Goal: Task Accomplishment & Management: Manage account settings

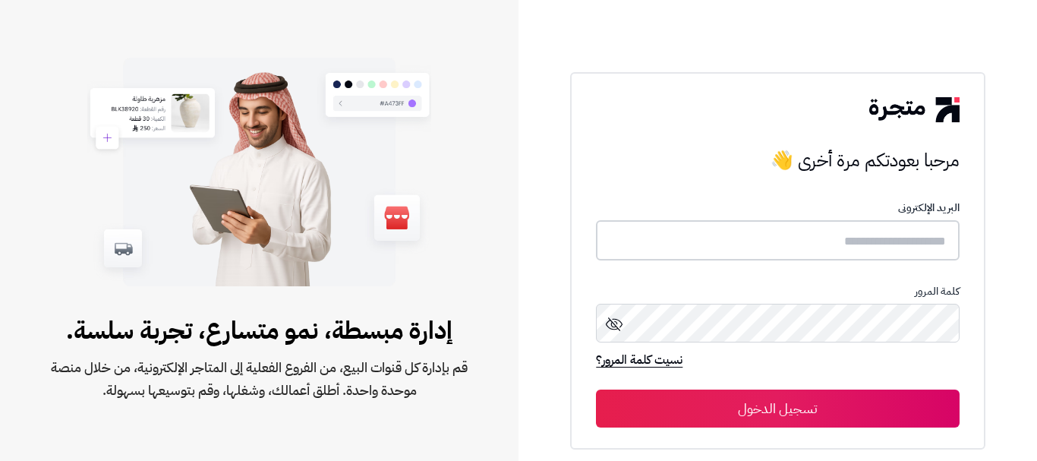
click at [870, 231] on input "text" at bounding box center [777, 240] width 363 height 40
type input "******"
click at [596, 389] on button "تسجيل الدخول" at bounding box center [777, 408] width 363 height 38
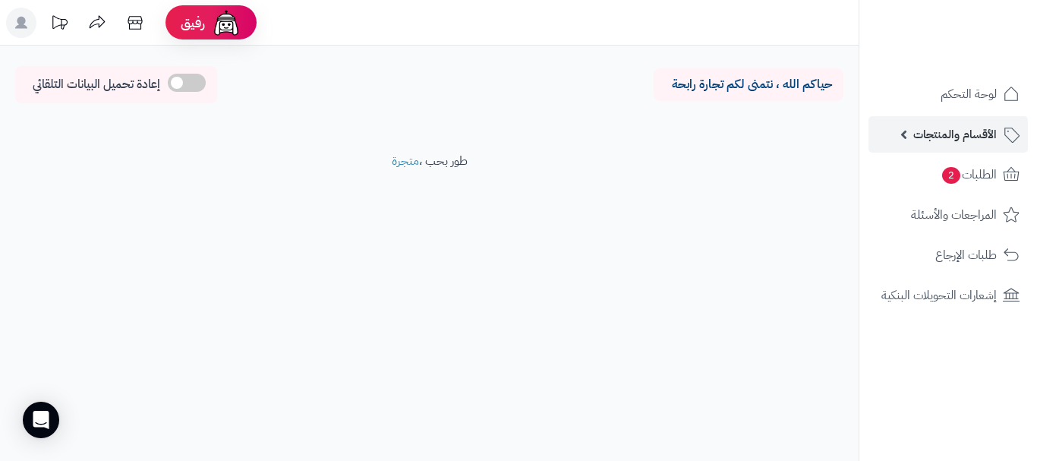
click at [890, 132] on link "الأقسام والمنتجات" at bounding box center [947, 134] width 159 height 36
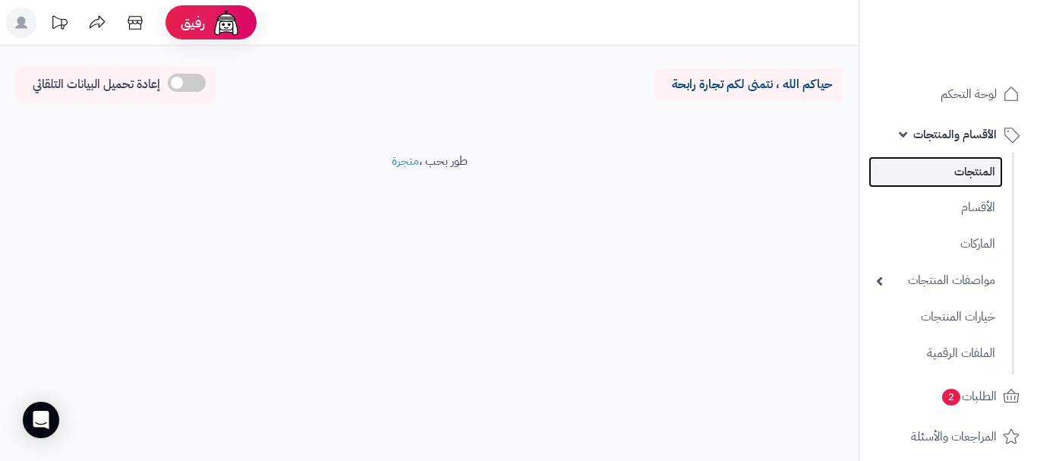
click at [907, 162] on link "المنتجات" at bounding box center [935, 171] width 134 height 31
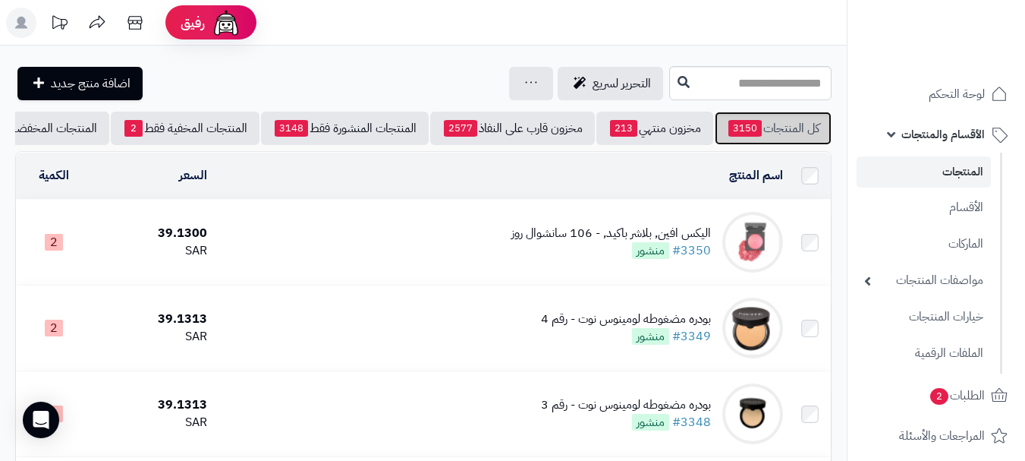
click at [762, 133] on link "كل المنتجات 3150" at bounding box center [773, 128] width 117 height 33
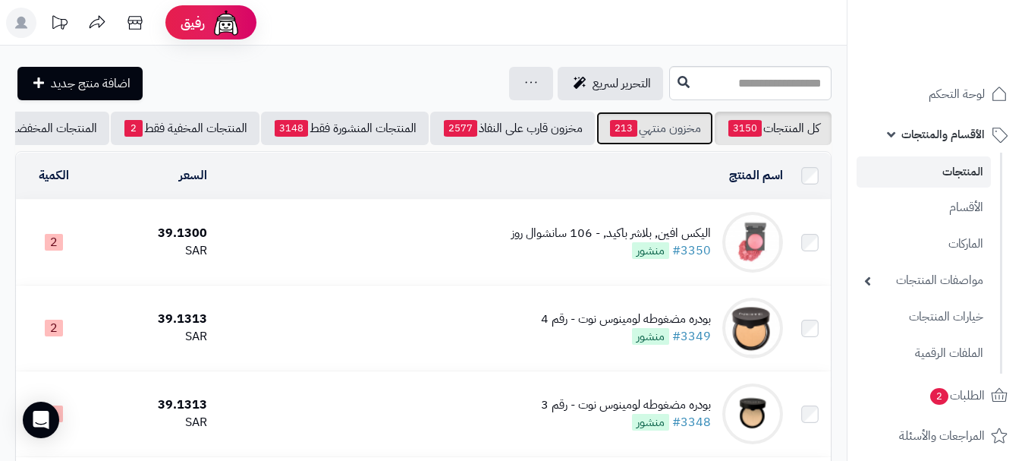
click at [637, 133] on link "مخزون منتهي 213" at bounding box center [654, 128] width 117 height 33
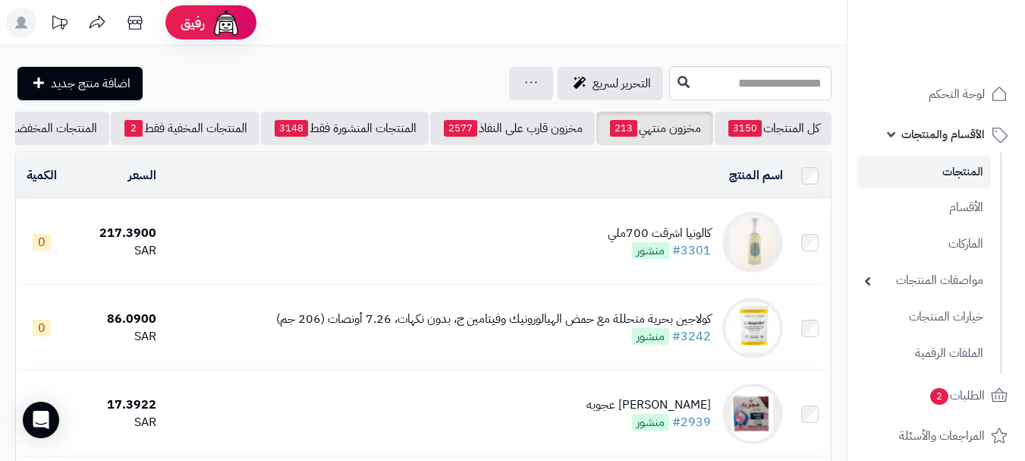
click at [416, 251] on td "كالونيا اشرقت 700ملي #3301 منشور" at bounding box center [475, 242] width 627 height 85
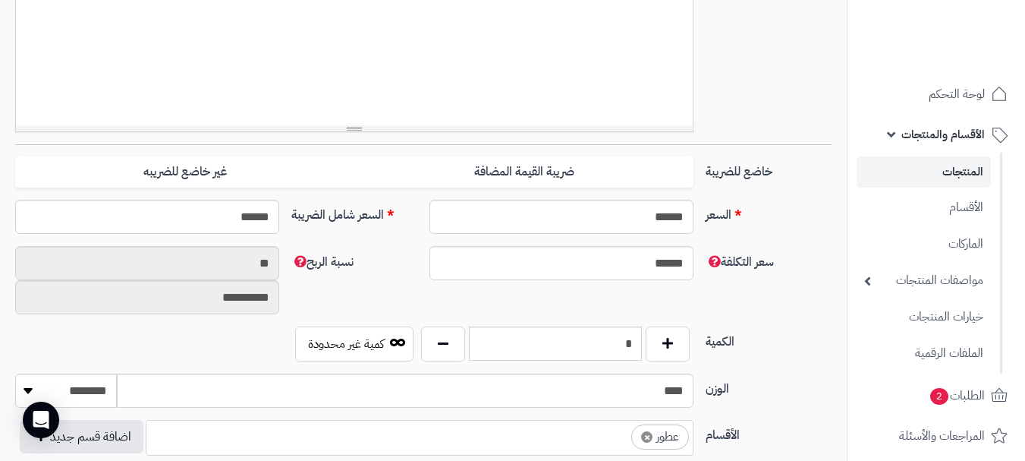
scroll to position [607, 0]
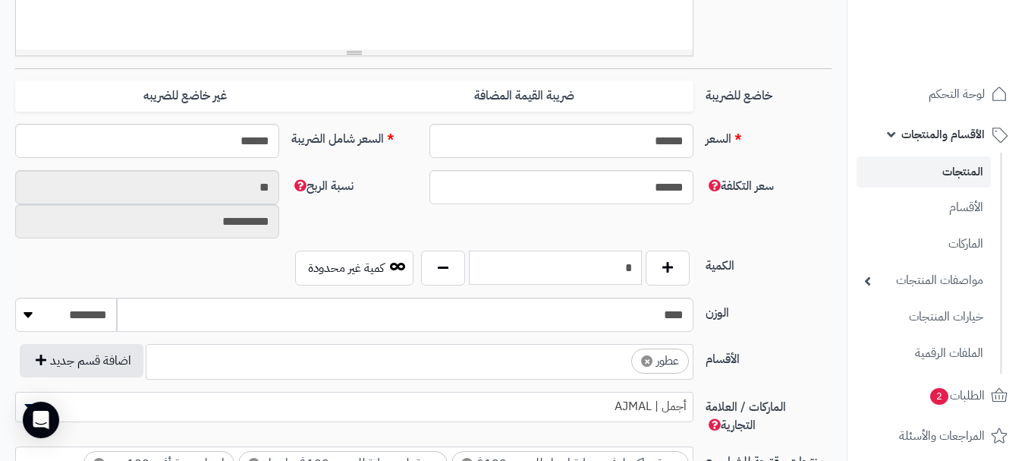
drag, startPoint x: 641, startPoint y: 269, endPoint x: 632, endPoint y: 275, distance: 10.3
click at [632, 275] on input "*" at bounding box center [555, 267] width 173 height 34
click at [633, 271] on input "*" at bounding box center [555, 267] width 173 height 34
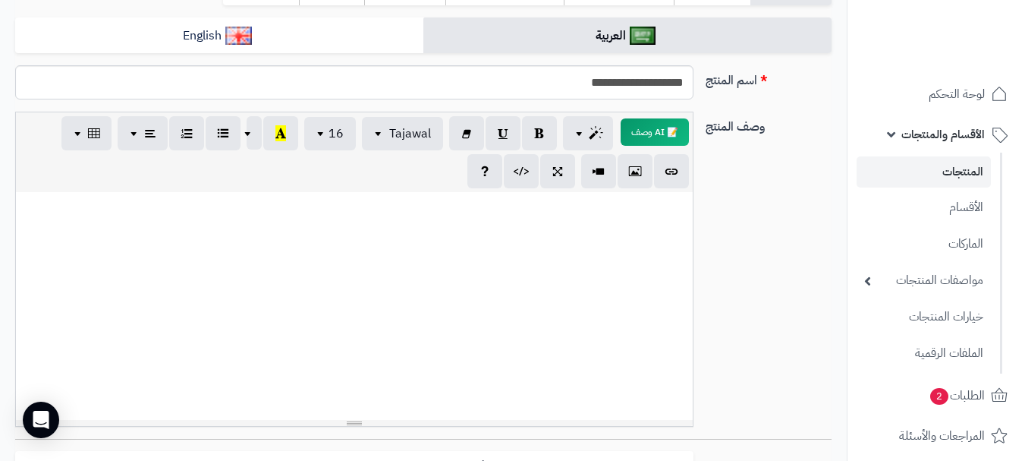
scroll to position [76, 0]
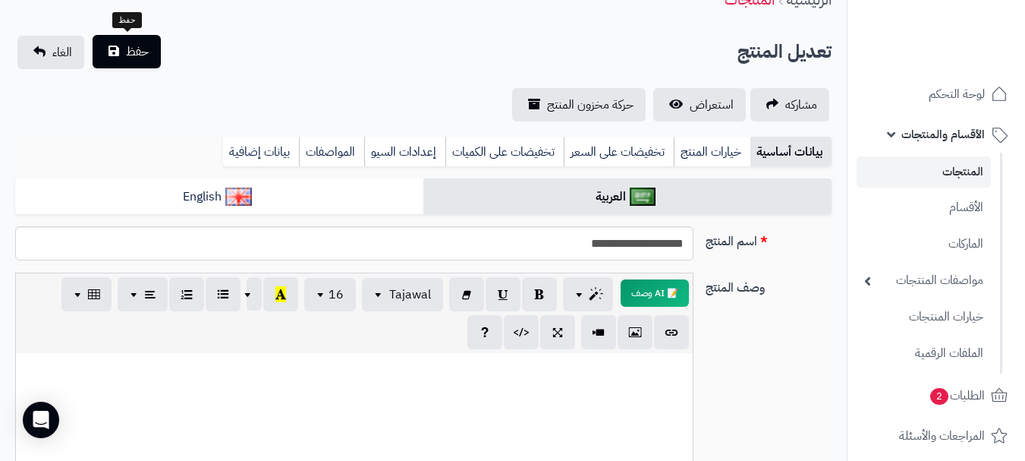
type input "*"
click at [142, 46] on span "حفظ" at bounding box center [137, 51] width 23 height 18
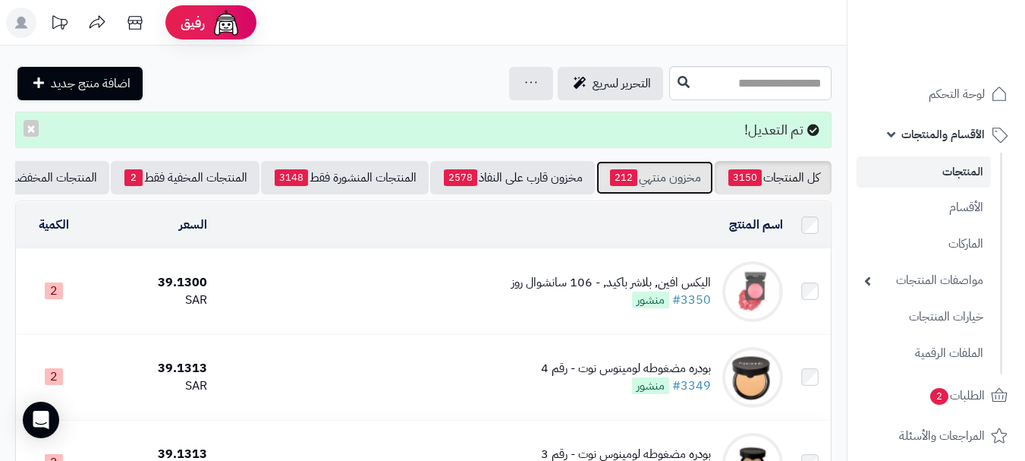
click at [657, 171] on link "مخزون منتهي 212" at bounding box center [654, 177] width 117 height 33
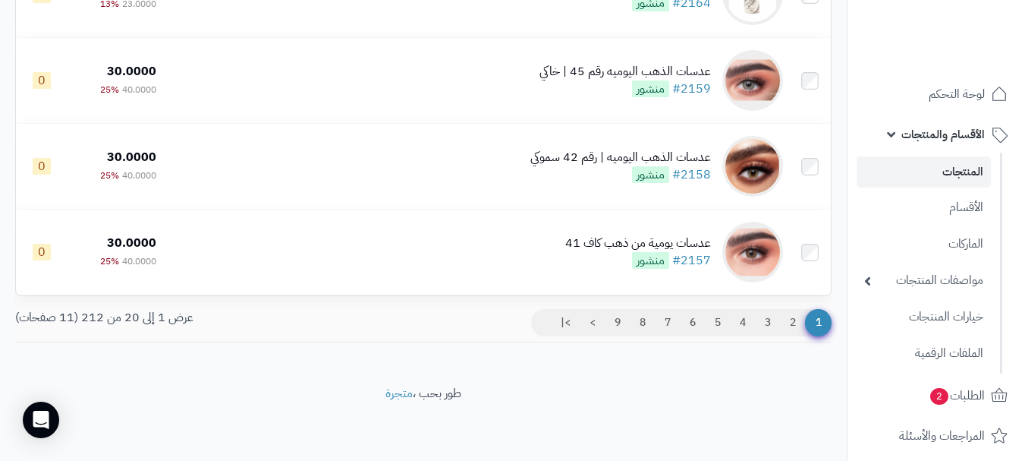
scroll to position [1629, 0]
click at [782, 316] on link "2" at bounding box center [793, 322] width 26 height 27
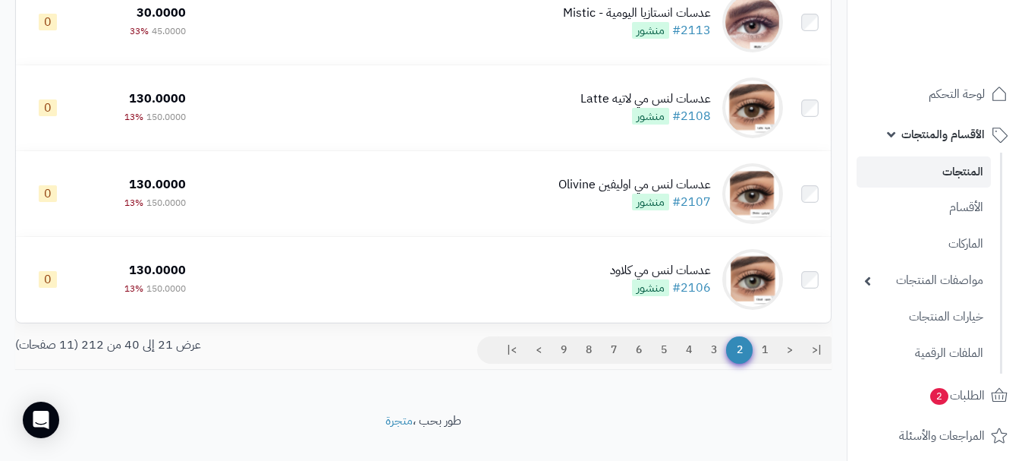
scroll to position [1629, 0]
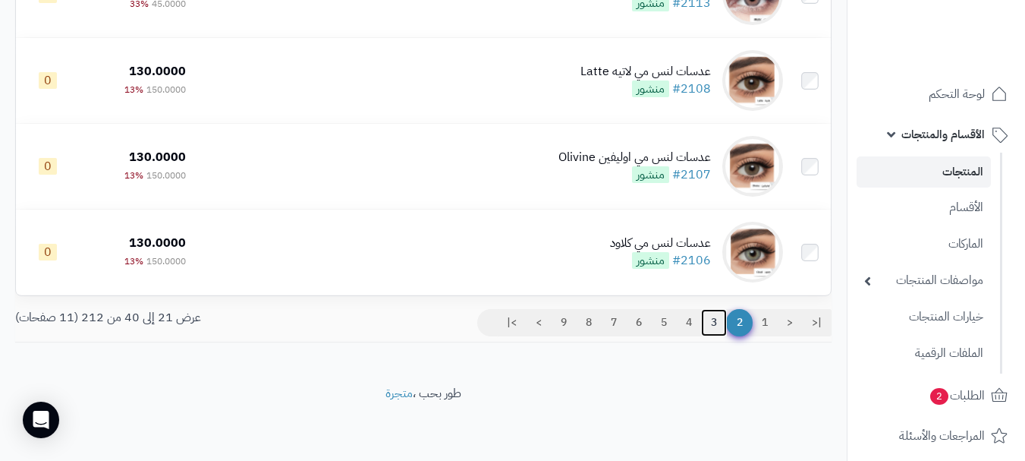
click at [715, 312] on link "3" at bounding box center [714, 322] width 26 height 27
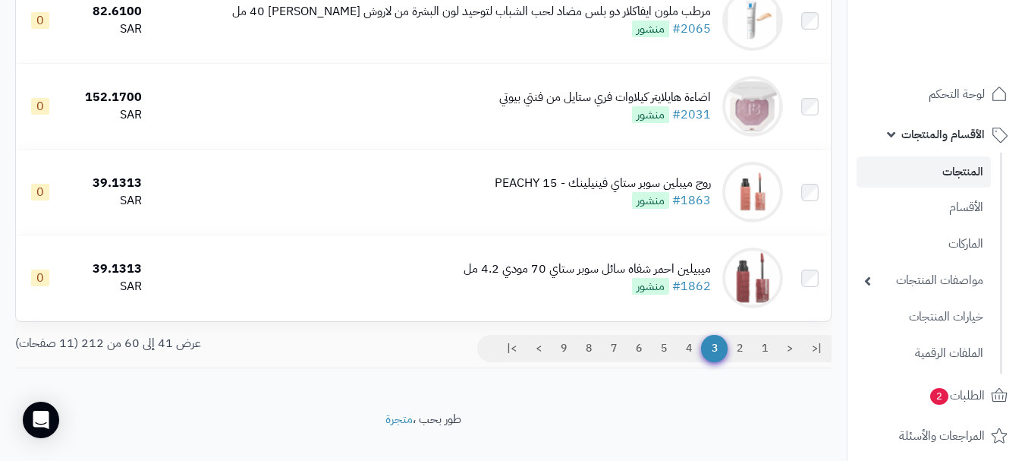
scroll to position [1629, 0]
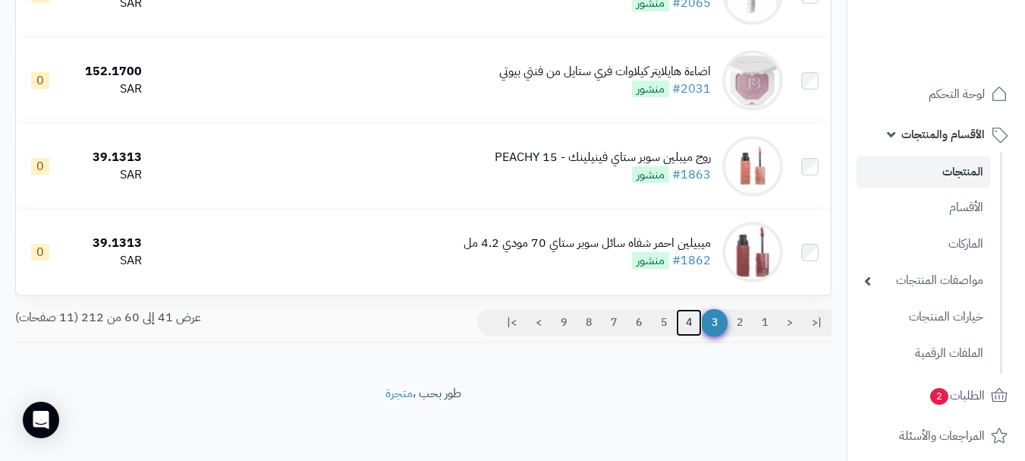
click at [686, 322] on link "4" at bounding box center [689, 322] width 26 height 27
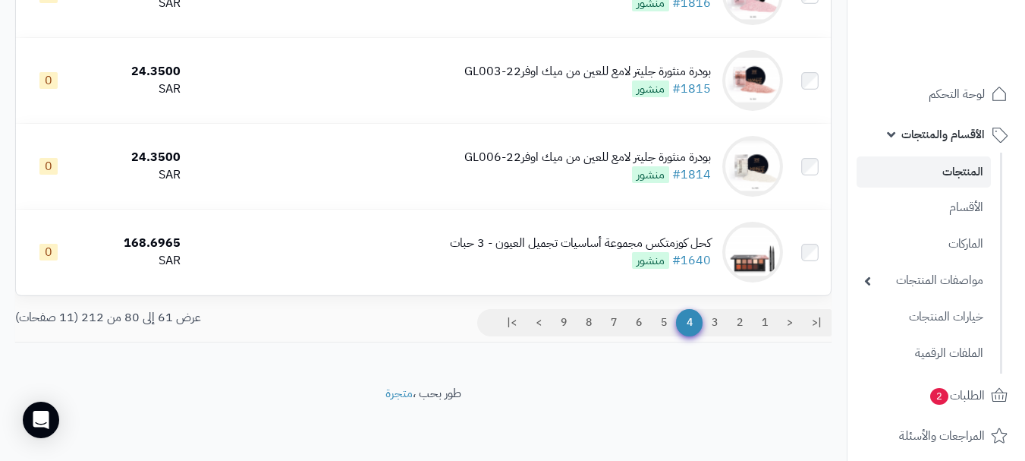
scroll to position [1629, 0]
click at [663, 328] on link "5" at bounding box center [664, 322] width 26 height 27
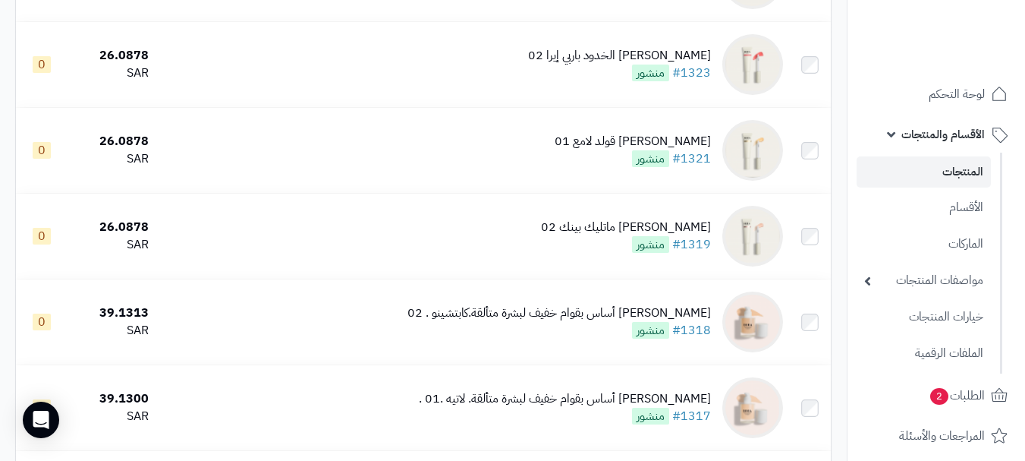
scroll to position [1366, 0]
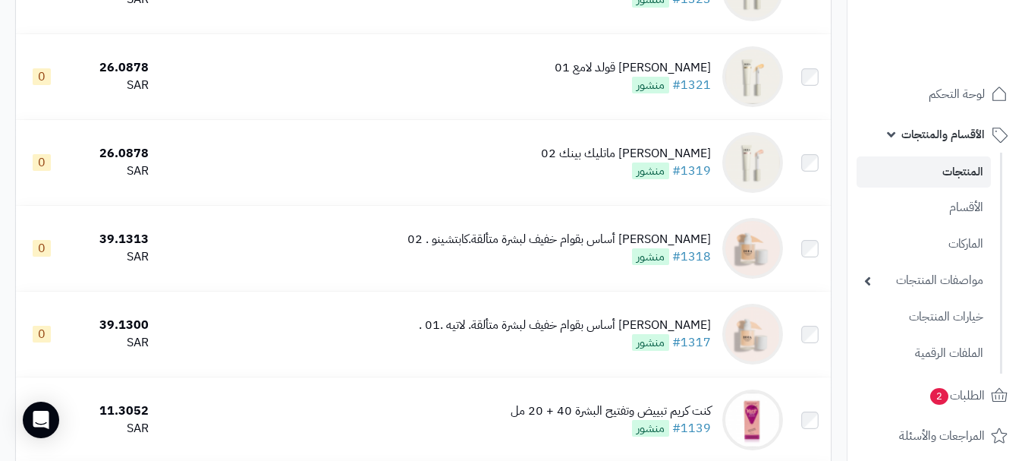
click at [556, 219] on td "[PERSON_NAME] أساس بقوام خفيف لبشرة متألقة.كابتشينو . 02 #1318 منشور" at bounding box center [472, 248] width 634 height 85
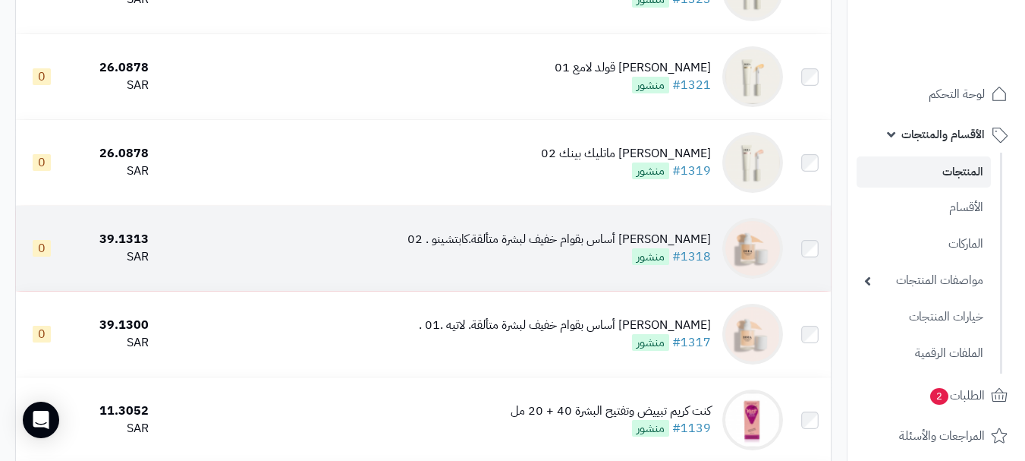
click at [560, 222] on td "لوكا كريم أساس بقوام خفيف لبشرة متألقة.كابتشينو . 02 #1318 منشور" at bounding box center [472, 248] width 634 height 85
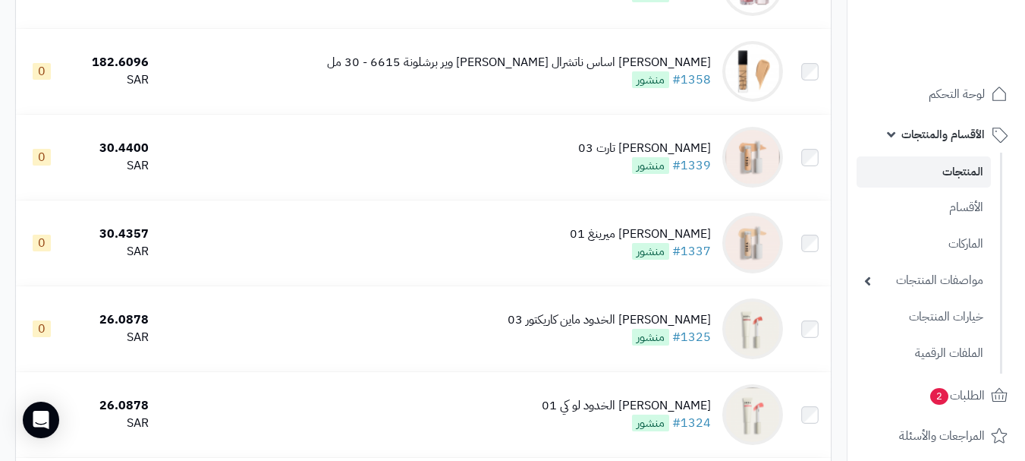
scroll to position [835, 0]
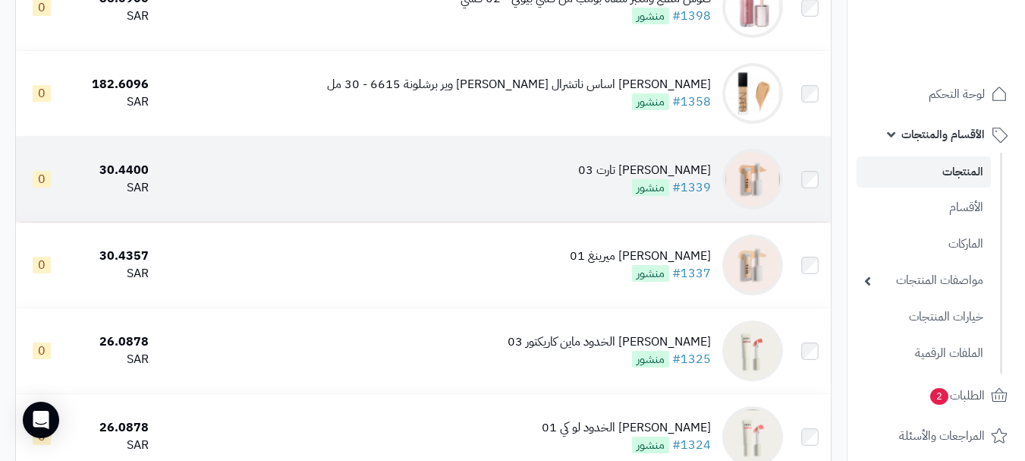
click at [479, 182] on td "لوكا كونسيلر تارت 03 #1339 منشور" at bounding box center [472, 179] width 634 height 85
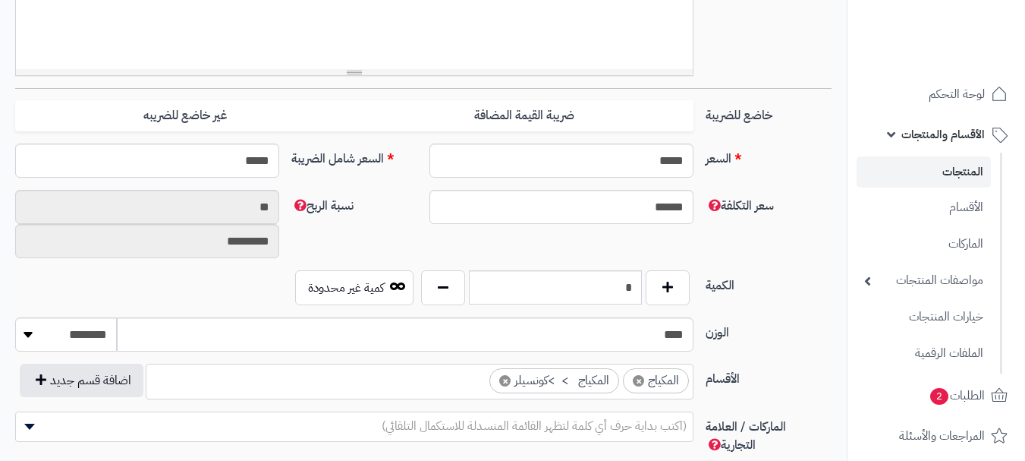
scroll to position [683, 0]
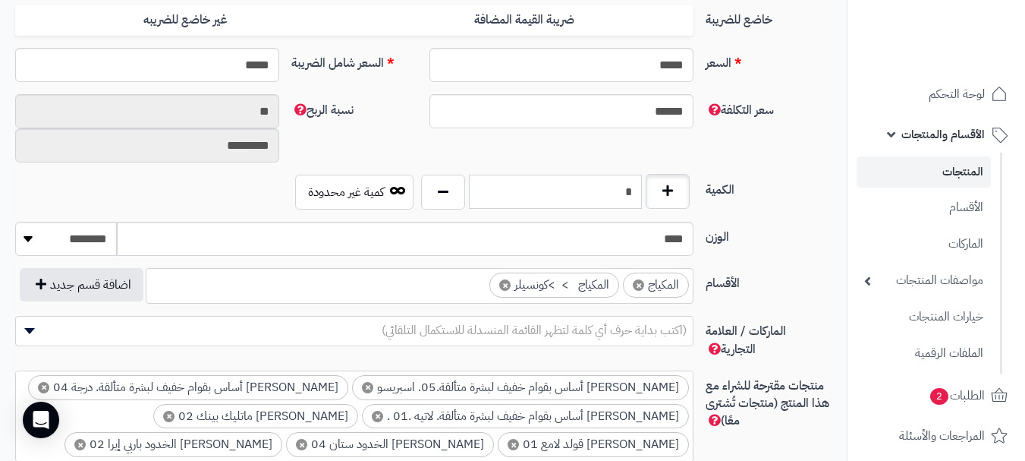
drag, startPoint x: 607, startPoint y: 204, endPoint x: 652, endPoint y: 183, distance: 49.6
click at [652, 183] on div "*" at bounding box center [555, 192] width 276 height 35
click at [618, 191] on input "*" at bounding box center [555, 192] width 173 height 34
drag, startPoint x: 628, startPoint y: 192, endPoint x: 635, endPoint y: 205, distance: 15.0
click at [635, 205] on input "*" at bounding box center [555, 192] width 173 height 34
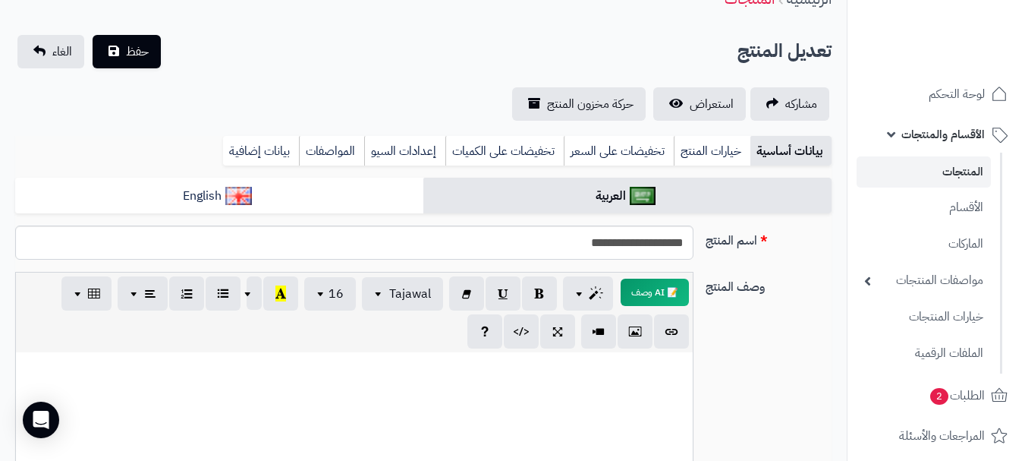
scroll to position [76, 0]
type input "*"
click at [138, 53] on span "حفظ" at bounding box center [137, 51] width 23 height 18
